Goal: Transaction & Acquisition: Purchase product/service

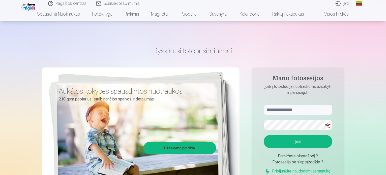
scroll to position [50, 0]
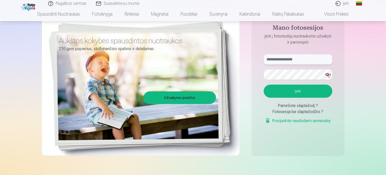
click at [294, 56] on input "text" at bounding box center [298, 59] width 69 height 10
type input "**********"
click at [249, 103] on div "**********" at bounding box center [193, 76] width 303 height 184
click at [294, 90] on button "Įeiti" at bounding box center [298, 91] width 69 height 13
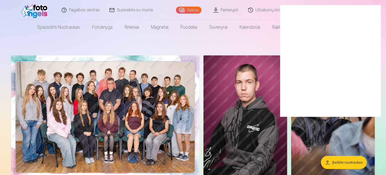
click at [276, 78] on img at bounding box center [245, 118] width 84 height 126
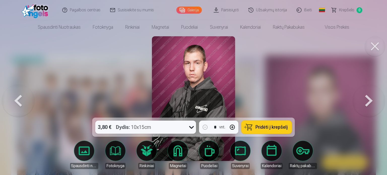
click at [377, 46] on button at bounding box center [375, 46] width 20 height 20
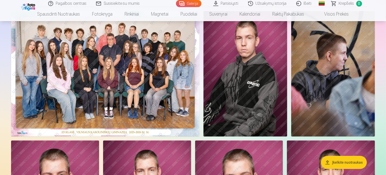
scroll to position [50, 0]
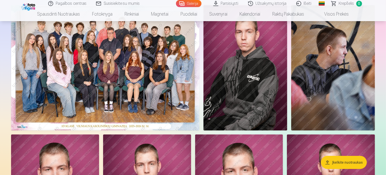
click at [178, 88] on img at bounding box center [105, 68] width 188 height 126
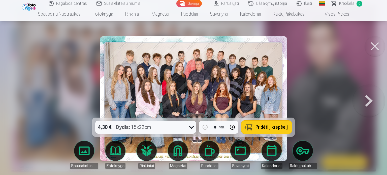
click at [334, 68] on div at bounding box center [193, 87] width 387 height 175
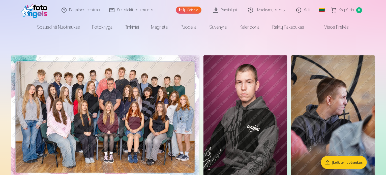
click at [359, 10] on span "0" at bounding box center [359, 10] width 6 height 6
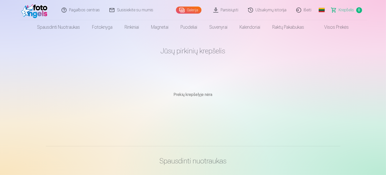
click at [306, 62] on main "Jūsų pirkinių krepšelis Prekių krepšelyje nėra" at bounding box center [193, 84] width 294 height 100
click at [309, 10] on link "Išeiti" at bounding box center [304, 10] width 25 height 20
